Goal: Task Accomplishment & Management: Use online tool/utility

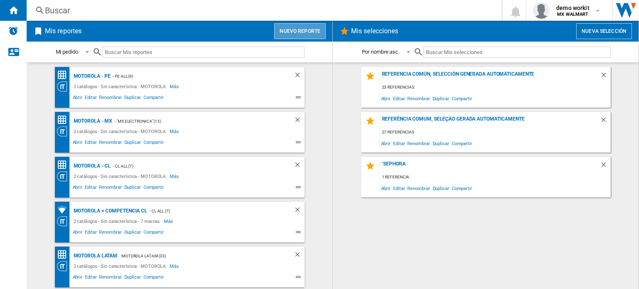
click at [296, 28] on button "Nuevo reporte" at bounding box center [300, 31] width 52 height 16
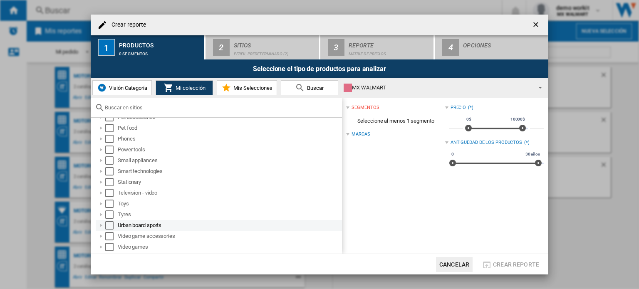
scroll to position [458, 0]
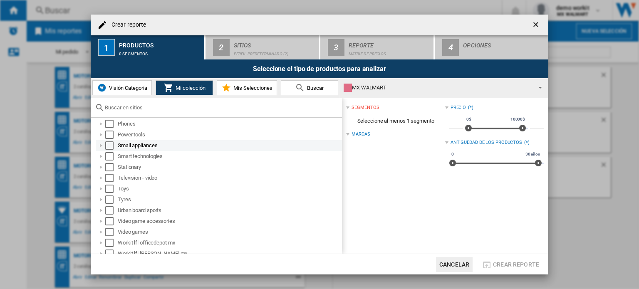
click at [100, 146] on div at bounding box center [101, 145] width 8 height 8
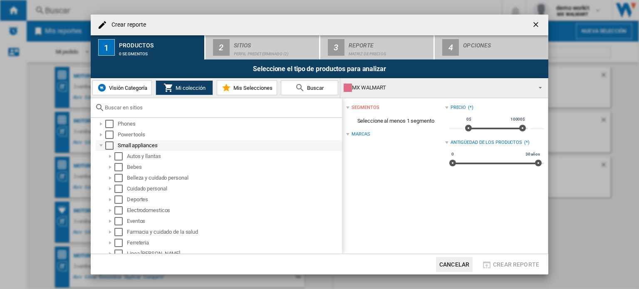
click at [110, 149] on div "Small appliances" at bounding box center [219, 145] width 246 height 11
click at [111, 147] on div "Select" at bounding box center [109, 145] width 8 height 8
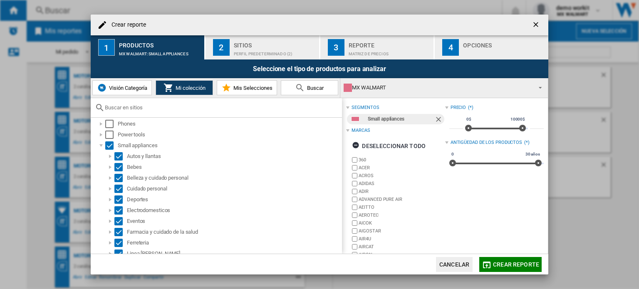
scroll to position [38, 0]
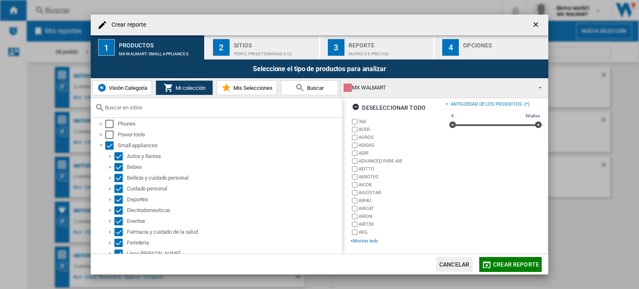
click at [368, 240] on div "+Mostrar todo" at bounding box center [397, 241] width 94 height 6
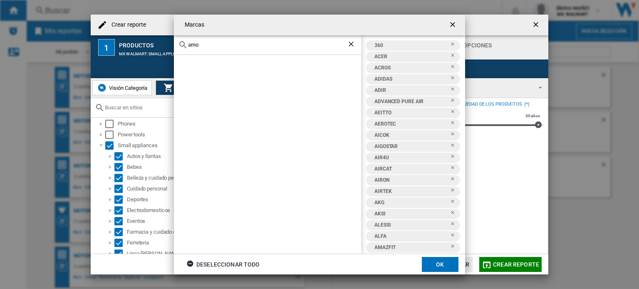
type input "arno"
click at [350, 43] on ng-md-icon "Borrar búsqueda" at bounding box center [352, 45] width 10 height 10
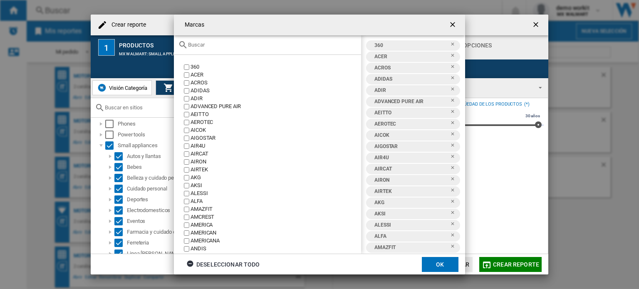
click at [210, 45] on input "text" at bounding box center [272, 45] width 169 height 6
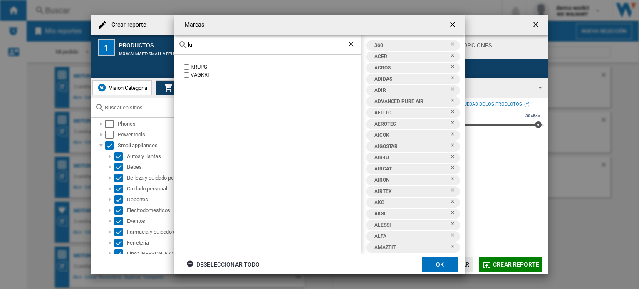
type input "kr"
click at [445, 260] on button "OK" at bounding box center [440, 264] width 37 height 15
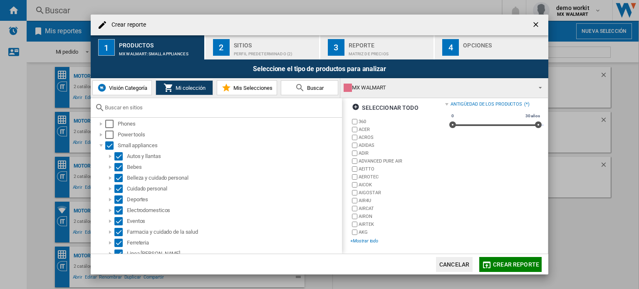
click at [369, 239] on div "+Mostrar todo" at bounding box center [397, 241] width 94 height 6
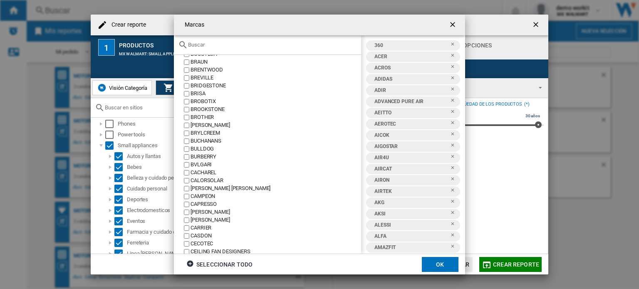
scroll to position [874, 0]
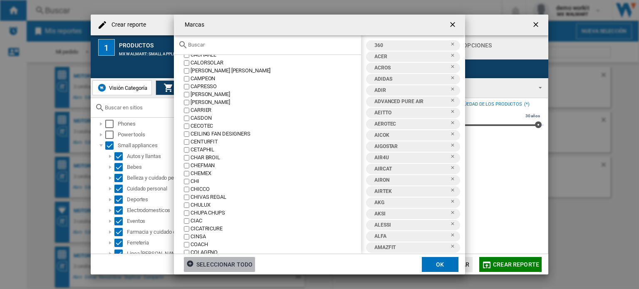
click at [218, 270] on div "Seleccionar todo" at bounding box center [219, 264] width 66 height 15
click at [218, 263] on div "Deseleccionar todo" at bounding box center [223, 264] width 74 height 15
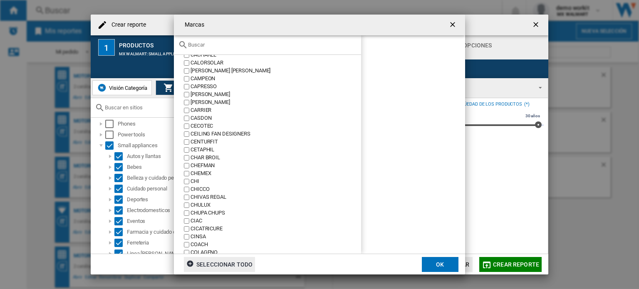
click at [235, 40] on div "{{::title}} OK ..." at bounding box center [267, 45] width 187 height 20
click at [230, 44] on input "{{::title}} OK ..." at bounding box center [272, 45] width 169 height 6
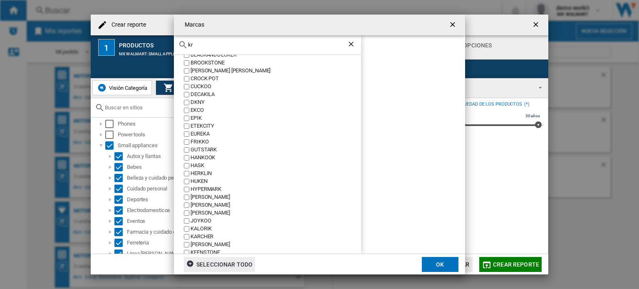
scroll to position [0, 0]
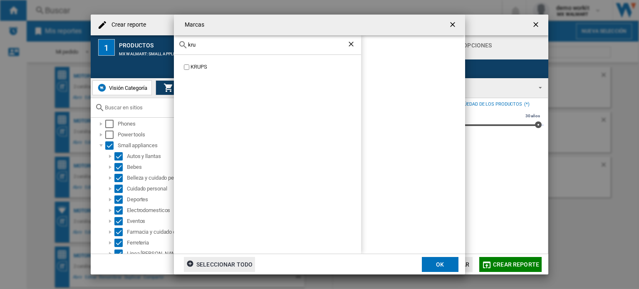
type input "kru"
click at [443, 264] on button "OK" at bounding box center [440, 264] width 37 height 15
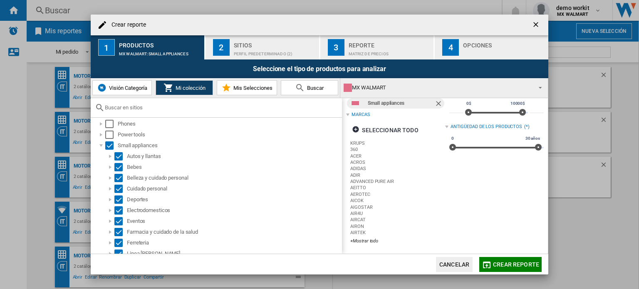
scroll to position [38, 0]
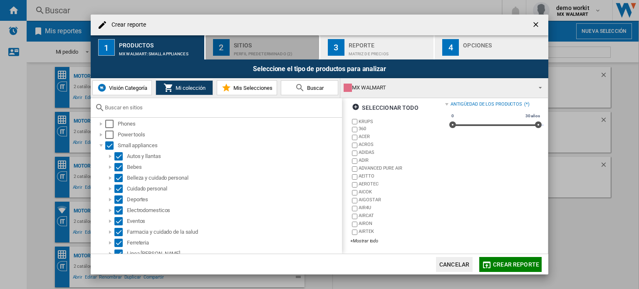
click at [282, 45] on div "Sitios" at bounding box center [275, 43] width 82 height 9
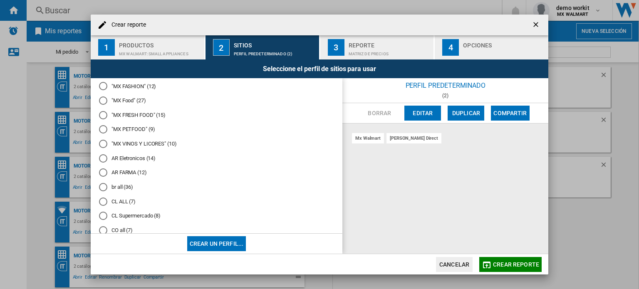
scroll to position [83, 0]
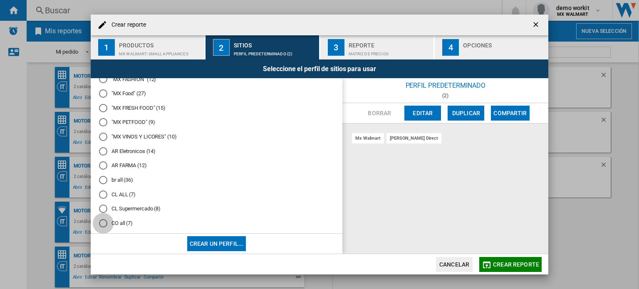
click at [100, 224] on div "CO all (7)" at bounding box center [103, 223] width 8 height 8
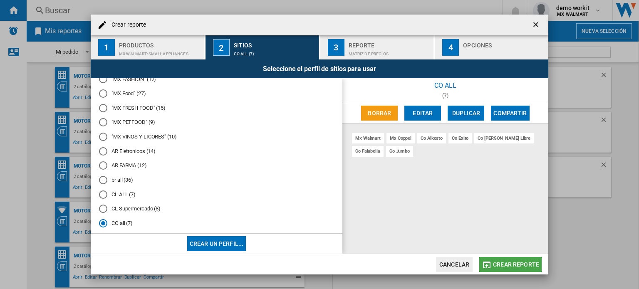
click at [518, 264] on span "Crear reporte" at bounding box center [516, 264] width 46 height 7
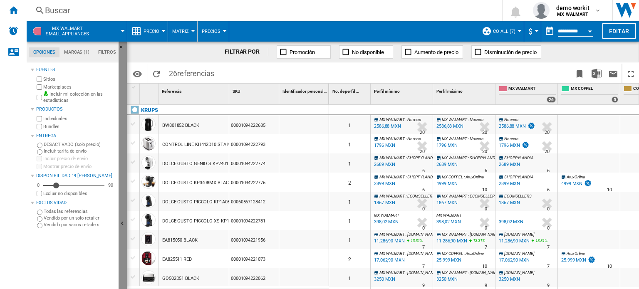
click at [124, 209] on button "Ocultar" at bounding box center [123, 224] width 8 height 365
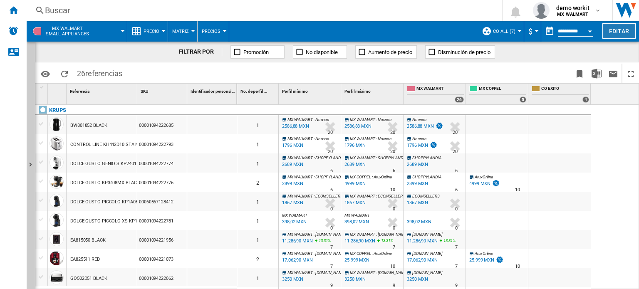
click at [624, 31] on button "Editar" at bounding box center [618, 30] width 33 height 15
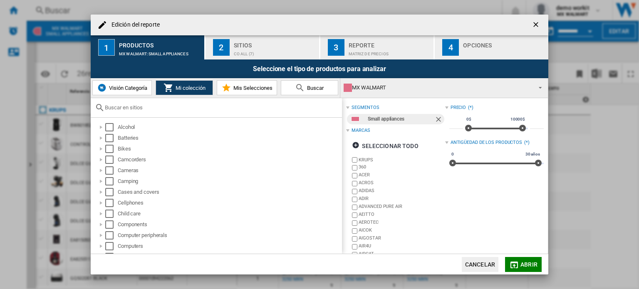
click at [270, 50] on div "CO all (7)" at bounding box center [275, 51] width 82 height 9
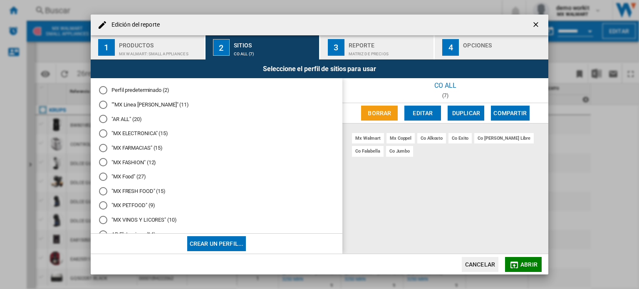
click at [122, 131] on md-radio-button ""MX ELECTRONICA" (15)" at bounding box center [216, 134] width 235 height 8
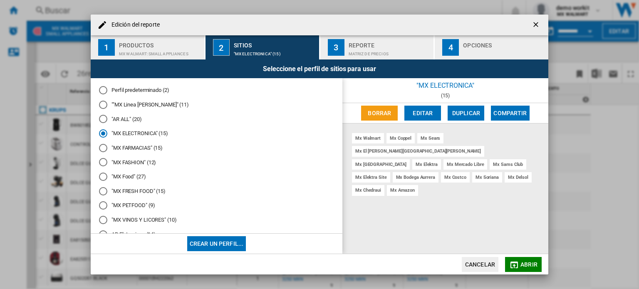
click at [535, 266] on span "Abrir" at bounding box center [528, 264] width 17 height 7
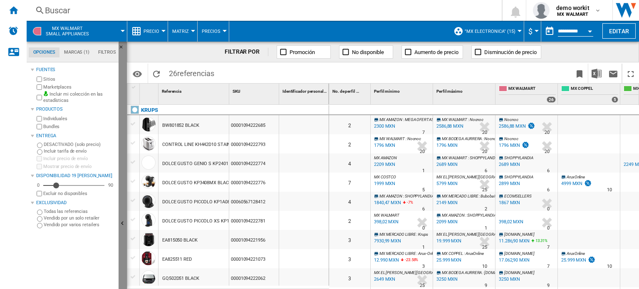
click at [124, 214] on button "Ocultar" at bounding box center [123, 224] width 8 height 365
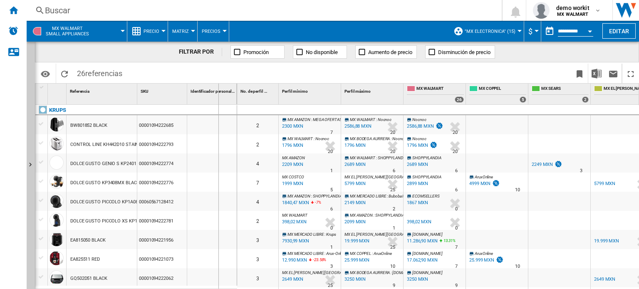
drag, startPoint x: 235, startPoint y: 89, endPoint x: 218, endPoint y: 96, distance: 18.8
click at [218, 96] on div "Identificador personalizado 1" at bounding box center [212, 94] width 50 height 21
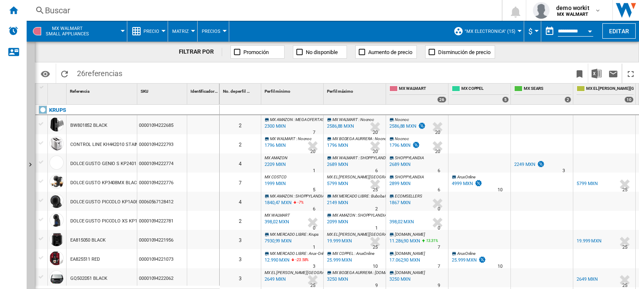
click at [362, 284] on div "MX BODEGA AURRERA : [DOMAIN_NAME] 0.0 % 3250 MXN % N/A 9 MX BODEGA AURRERA : [D…" at bounding box center [354, 279] width 59 height 19
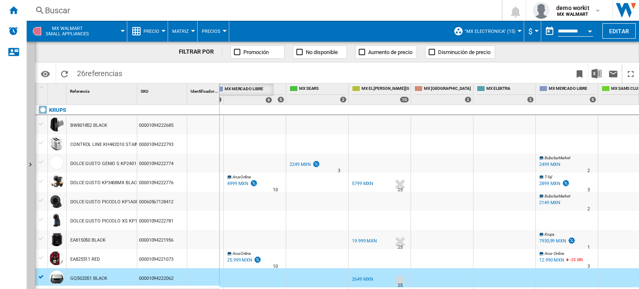
scroll to position [0, 191]
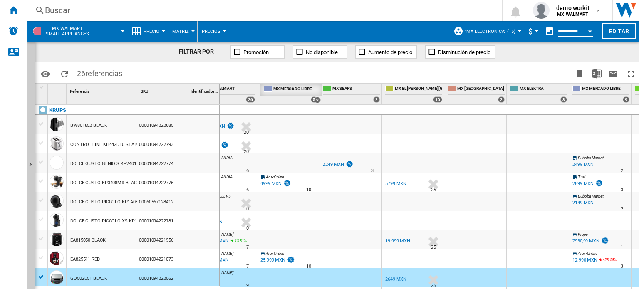
drag, startPoint x: 494, startPoint y: 88, endPoint x: 171, endPoint y: 73, distance: 323.1
click at [171, 73] on div "FILTRAR POR Promoción No disponible Aumento de precio Disminución de precio Ide…" at bounding box center [337, 166] width 604 height 248
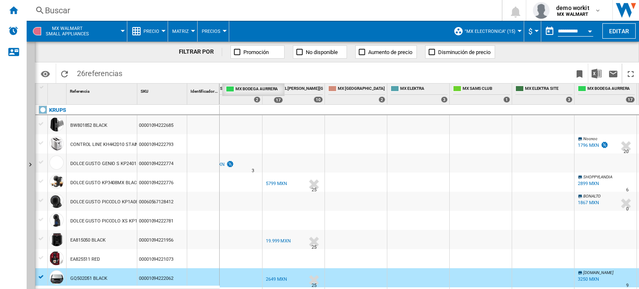
scroll to position [0, 360]
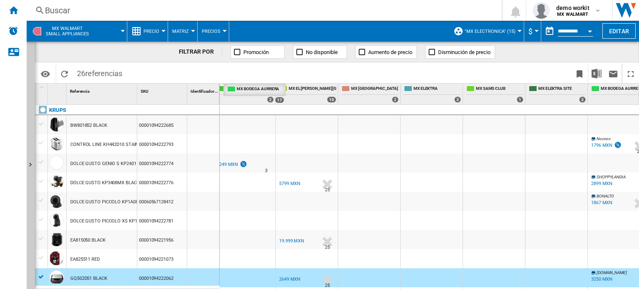
drag, startPoint x: 459, startPoint y: 89, endPoint x: 75, endPoint y: 47, distance: 386.6
click at [75, 47] on div "FILTRAR POR Promoción No disponible Aumento de precio Disminución de precio Ide…" at bounding box center [337, 166] width 604 height 248
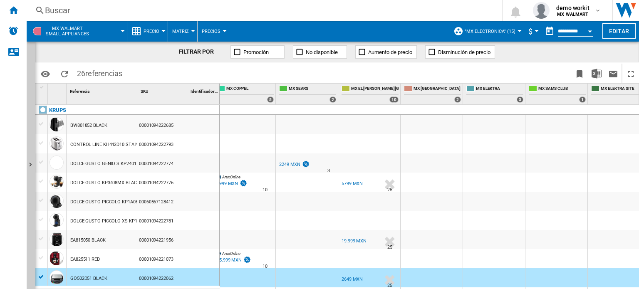
scroll to position [0, 0]
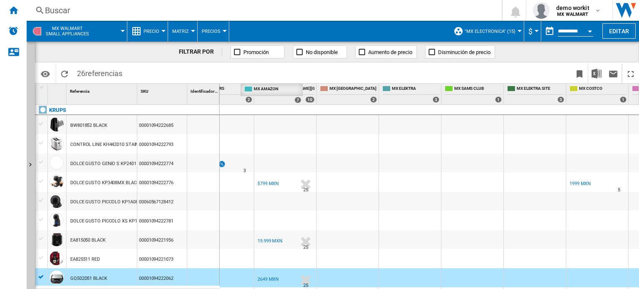
drag, startPoint x: 606, startPoint y: 88, endPoint x: 4, endPoint y: -10, distance: 609.9
click at [4, 0] on html "In order to access Insight, please log out and log in again OK NEW [GEOGRAPHIC_…" at bounding box center [319, 144] width 639 height 289
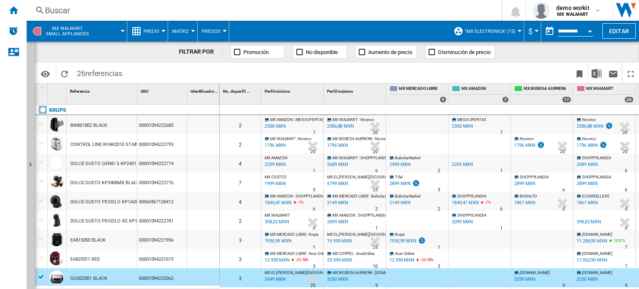
drag, startPoint x: 40, startPoint y: 277, endPoint x: 91, endPoint y: 280, distance: 50.4
click at [45, 277] on div at bounding box center [41, 276] width 9 height 7
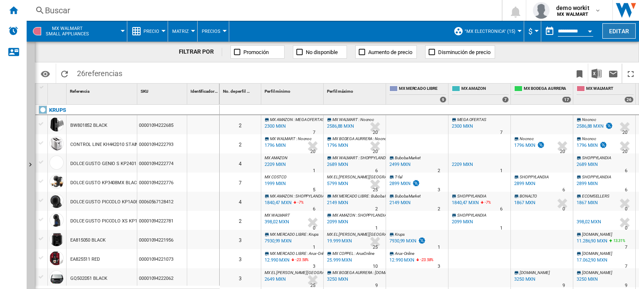
click at [621, 30] on button "Editar" at bounding box center [618, 30] width 33 height 15
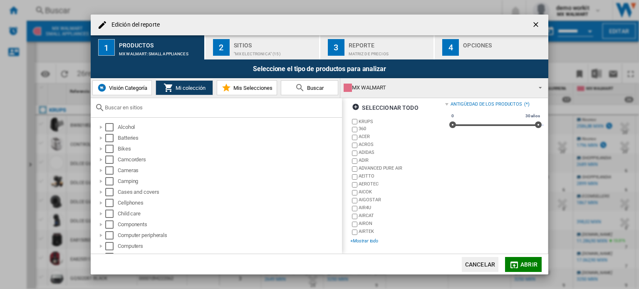
click at [368, 242] on div "+Mostrar todo" at bounding box center [397, 241] width 94 height 6
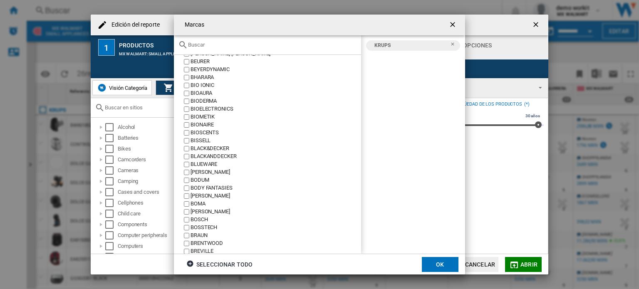
click at [453, 28] on ng-md-icon "getI18NText('BUTTONS.CLOSE_DIALOG')" at bounding box center [453, 25] width 10 height 10
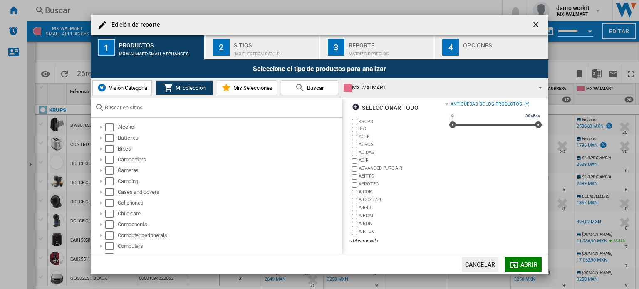
click at [535, 25] on ng-md-icon "getI18NText('BUTTONS.CLOSE_DIALOG')" at bounding box center [537, 25] width 10 height 10
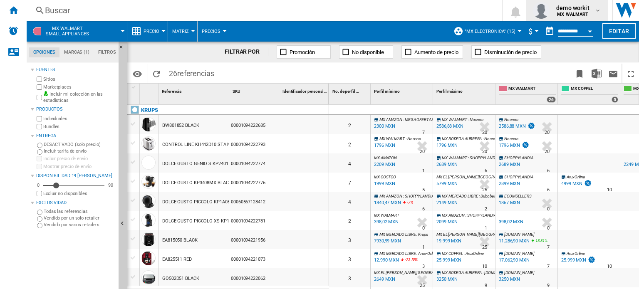
click at [589, 12] on div "demo workit MX WALMART" at bounding box center [574, 10] width 42 height 13
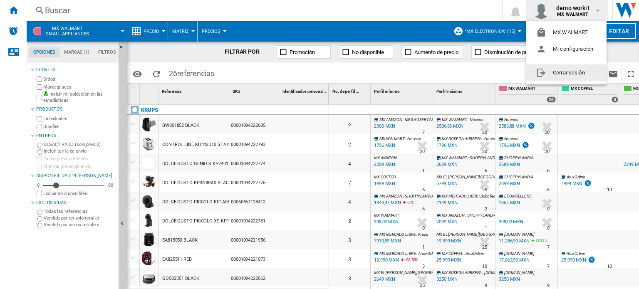
click at [579, 77] on button "Cerrar sesión" at bounding box center [566, 72] width 80 height 17
